Goal: Transaction & Acquisition: Purchase product/service

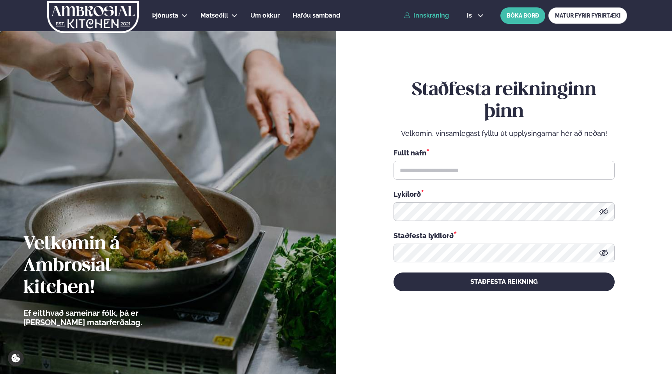
click at [434, 12] on link "Innskráning" at bounding box center [426, 15] width 45 height 7
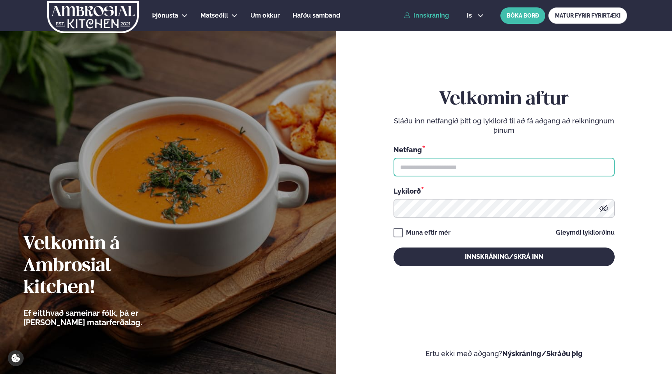
type input "**********"
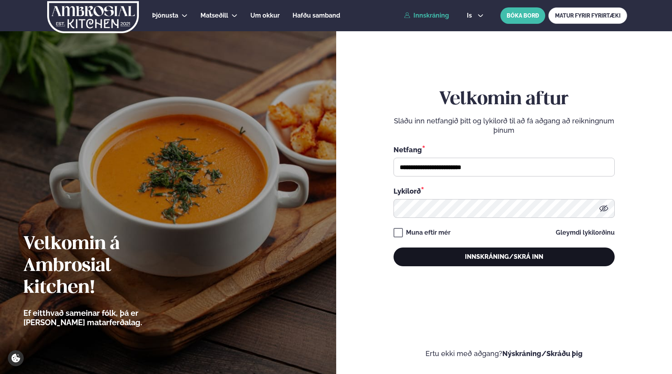
click at [508, 249] on button "Innskráning/Skrá inn" at bounding box center [504, 256] width 221 height 19
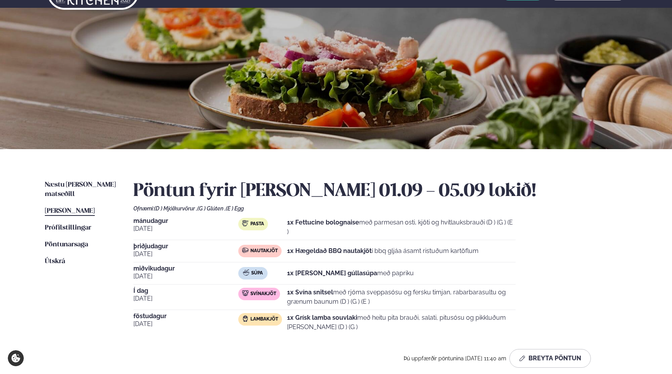
scroll to position [24, 0]
drag, startPoint x: 428, startPoint y: 302, endPoint x: 446, endPoint y: 295, distance: 18.8
click at [446, 295] on p "1x Svína snitsel með rjóma sveppasósu og fersku timjan, rabarbarasultu og grænu…" at bounding box center [401, 296] width 229 height 19
click at [459, 297] on p "1x Svína snitsel með rjóma sveppasósu og fersku timjan, rabarbarasultu og grænu…" at bounding box center [401, 296] width 229 height 19
drag, startPoint x: 478, startPoint y: 300, endPoint x: 480, endPoint y: 295, distance: 6.2
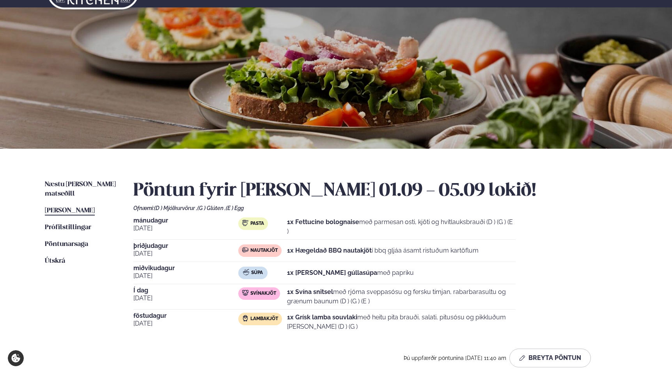
click at [480, 295] on p "1x Svína snitsel með rjóma sveppasósu og fersku timjan, rabarbarasultu og grænu…" at bounding box center [401, 296] width 229 height 19
click at [487, 299] on p "1x Svína snitsel með rjóma sveppasósu og fersku timjan, rabarbarasultu og grænu…" at bounding box center [401, 296] width 229 height 19
click at [552, 282] on div "[DATE] Pasta 1x Fettucine bolognaise með parmesan osti, kjöti og hvítlauksbrauð…" at bounding box center [380, 275] width 494 height 117
